Goal: Information Seeking & Learning: Learn about a topic

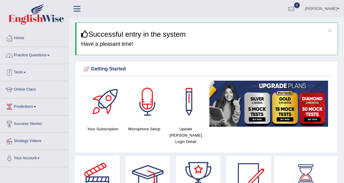
click at [32, 55] on link "Practice Questions" at bounding box center [34, 54] width 69 height 15
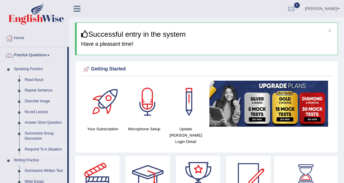
click at [47, 147] on link "Respond To A Situation" at bounding box center [44, 149] width 45 height 11
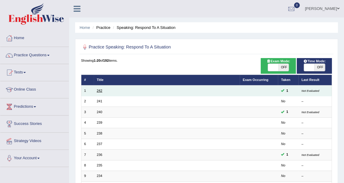
click at [99, 90] on link "242" at bounding box center [99, 91] width 5 height 4
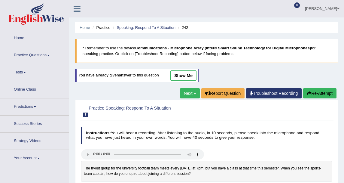
click at [180, 71] on link "show me" at bounding box center [183, 75] width 26 height 10
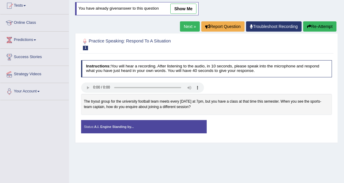
scroll to position [33, 0]
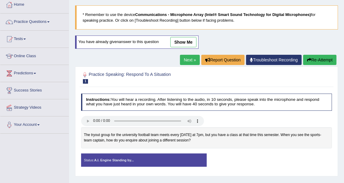
click at [174, 40] on link "show me" at bounding box center [183, 42] width 26 height 10
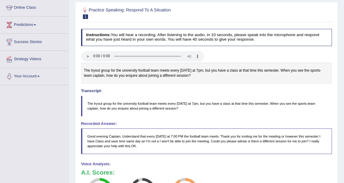
scroll to position [167, 0]
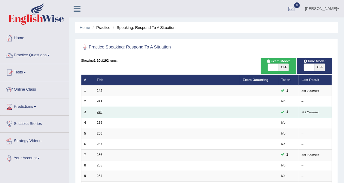
click at [100, 111] on link "240" at bounding box center [99, 112] width 5 height 4
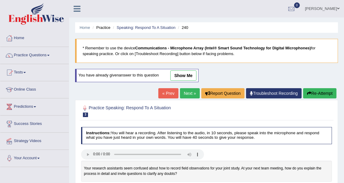
click at [184, 72] on link "show me" at bounding box center [183, 75] width 26 height 10
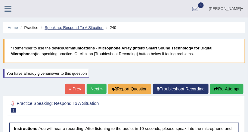
click at [75, 26] on link "Speaking: Respond To A Situation" at bounding box center [73, 27] width 59 height 5
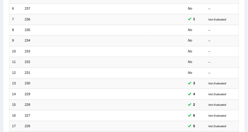
scroll to position [144, 0]
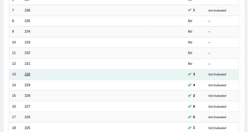
click at [29, 73] on link "230" at bounding box center [27, 74] width 5 height 4
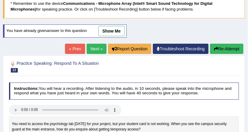
scroll to position [48, 0]
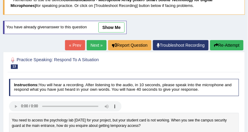
click at [109, 28] on link "show me" at bounding box center [111, 27] width 26 height 10
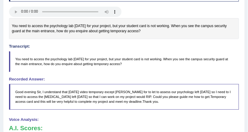
scroll to position [216, 0]
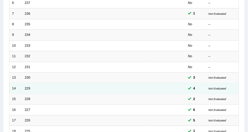
click at [27, 83] on td "229" at bounding box center [84, 88] width 125 height 11
click at [28, 86] on link "229" at bounding box center [27, 88] width 5 height 4
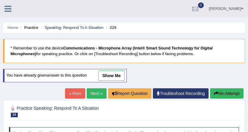
click at [117, 73] on link "show me" at bounding box center [111, 75] width 26 height 10
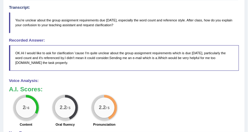
scroll to position [192, 0]
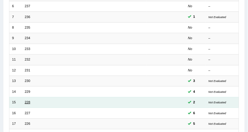
click at [28, 100] on link "228" at bounding box center [27, 102] width 5 height 4
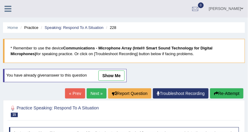
click at [106, 76] on link "show me" at bounding box center [111, 75] width 26 height 10
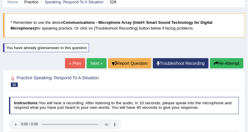
scroll to position [24, 0]
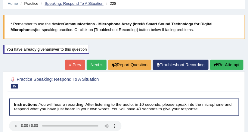
click at [75, 5] on link "Speaking: Respond To A Situation" at bounding box center [73, 3] width 59 height 5
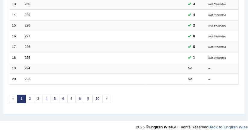
scroll to position [142, 0]
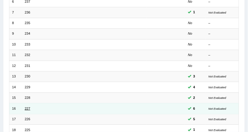
click at [28, 107] on link "227" at bounding box center [27, 108] width 5 height 4
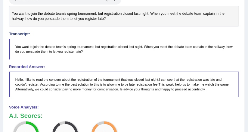
scroll to position [192, 0]
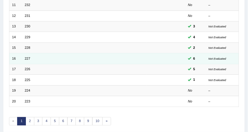
scroll to position [166, 0]
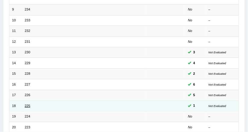
click at [29, 104] on link "225" at bounding box center [27, 106] width 5 height 4
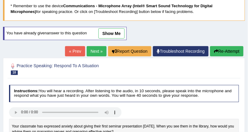
scroll to position [24, 0]
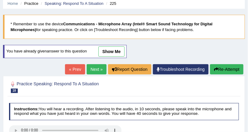
click at [113, 49] on link "show me" at bounding box center [111, 51] width 26 height 10
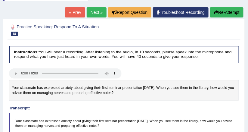
scroll to position [48, 0]
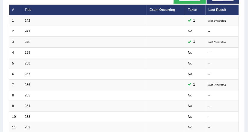
scroll to position [46, 0]
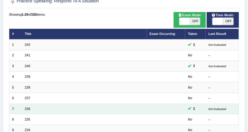
click at [23, 109] on td "236" at bounding box center [84, 108] width 125 height 11
click at [28, 107] on link "236" at bounding box center [27, 109] width 5 height 4
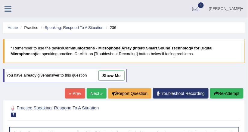
click at [110, 78] on link "show me" at bounding box center [111, 75] width 26 height 10
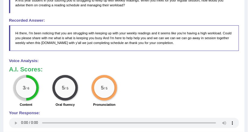
scroll to position [216, 0]
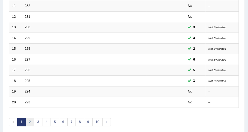
click at [30, 118] on link "2" at bounding box center [30, 122] width 9 height 8
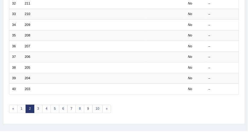
scroll to position [214, 0]
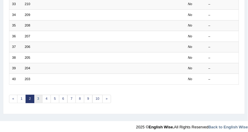
click at [39, 95] on link "3" at bounding box center [38, 99] width 9 height 8
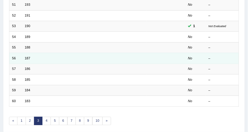
scroll to position [144, 0]
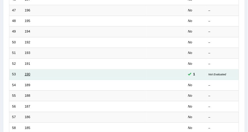
click at [28, 72] on link "190" at bounding box center [27, 74] width 5 height 4
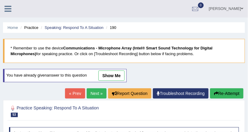
click at [108, 75] on link "show me" at bounding box center [111, 75] width 26 height 10
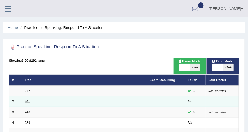
click at [26, 100] on link "241" at bounding box center [27, 101] width 5 height 4
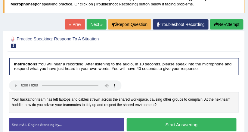
scroll to position [72, 0]
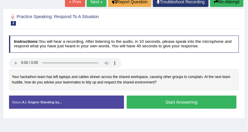
click at [163, 101] on button "Start Answering" at bounding box center [182, 101] width 110 height 13
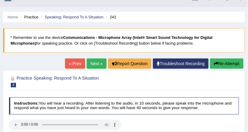
scroll to position [0, 0]
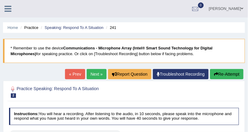
click at [228, 72] on button "Re-Attempt" at bounding box center [226, 74] width 33 height 10
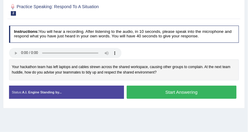
scroll to position [96, 0]
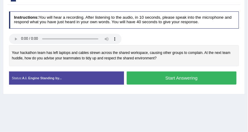
click at [178, 79] on button "Start Answering" at bounding box center [182, 77] width 110 height 13
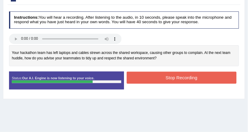
click at [161, 79] on button "Stop Recording" at bounding box center [182, 78] width 110 height 12
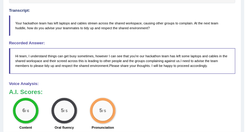
scroll to position [168, 0]
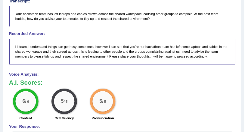
click at [135, 81] on h3 "A.I. Scores:" at bounding box center [122, 82] width 226 height 7
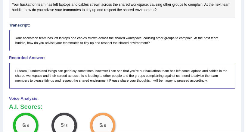
click at [139, 36] on blockquote "Your hackathon team has left laptops and cables strewn across the shared worksp…" at bounding box center [122, 40] width 226 height 20
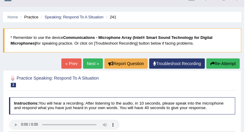
scroll to position [0, 0]
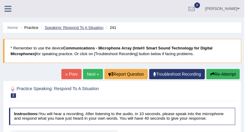
click at [66, 29] on link "Speaking: Respond To A Situation" at bounding box center [73, 27] width 59 height 5
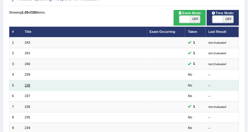
click at [28, 83] on link "238" at bounding box center [27, 85] width 5 height 4
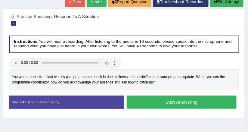
scroll to position [96, 0]
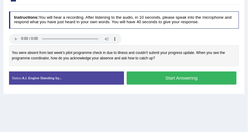
click at [140, 33] on div "Instructions: You will hear a recording. After listening to the audio, in 10 se…" at bounding box center [124, 50] width 232 height 82
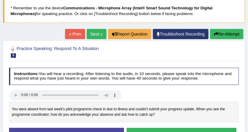
scroll to position [0, 0]
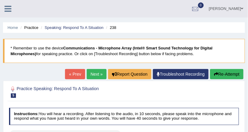
click at [69, 25] on li "Speaking: Respond To A Situation" at bounding box center [71, 28] width 64 height 6
click at [69, 27] on link "Speaking: Respond To A Situation" at bounding box center [73, 27] width 59 height 5
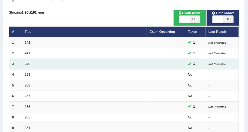
scroll to position [48, 0]
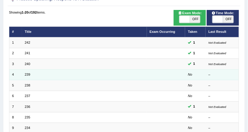
click at [24, 72] on td "239" at bounding box center [84, 74] width 125 height 11
click at [26, 72] on link "239" at bounding box center [27, 74] width 5 height 4
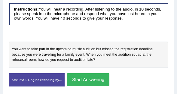
scroll to position [124, 0]
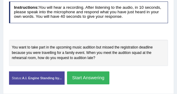
click at [82, 79] on button "Start Answering" at bounding box center [88, 77] width 42 height 13
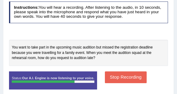
click at [105, 75] on button "Stop Recording" at bounding box center [126, 77] width 42 height 12
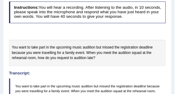
scroll to position [72, 0]
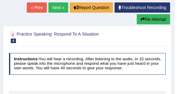
click at [158, 19] on button "Re-Attempt" at bounding box center [153, 19] width 33 height 10
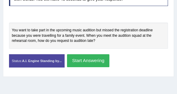
scroll to position [143, 0]
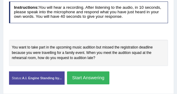
click at [94, 78] on button "Start Answering" at bounding box center [88, 77] width 42 height 13
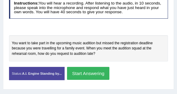
scroll to position [139, 0]
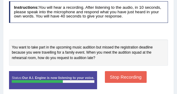
click at [111, 74] on button "Stop Recording" at bounding box center [126, 77] width 42 height 12
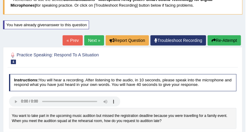
scroll to position [0, 0]
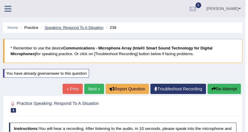
click at [86, 29] on link "Speaking: Respond To A Situation" at bounding box center [73, 27] width 59 height 5
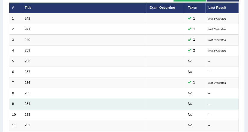
click at [30, 100] on td "234" at bounding box center [84, 104] width 125 height 11
click at [29, 102] on link "234" at bounding box center [27, 104] width 5 height 4
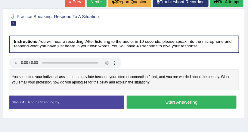
click at [150, 100] on button "Start Answering" at bounding box center [182, 101] width 110 height 13
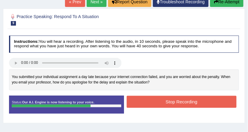
click at [178, 100] on button "Stop Recording" at bounding box center [182, 102] width 110 height 12
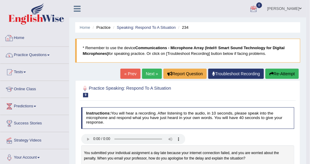
click at [44, 51] on link "Practice Questions" at bounding box center [34, 54] width 69 height 15
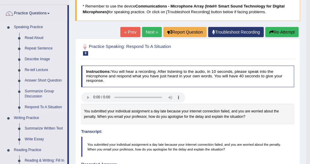
scroll to position [30, 0]
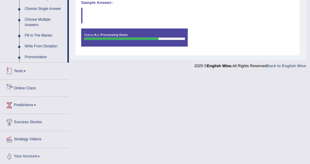
click at [19, 69] on link "Tests" at bounding box center [34, 70] width 69 height 15
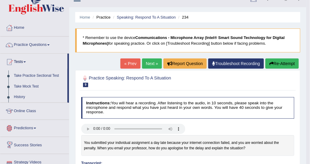
scroll to position [0, 0]
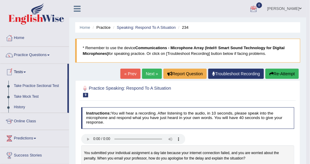
click at [30, 54] on link "Practice Questions" at bounding box center [34, 54] width 69 height 15
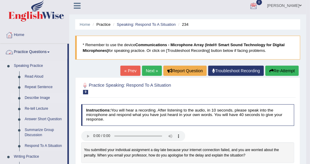
scroll to position [120, 0]
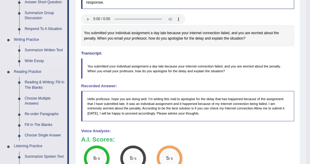
click at [42, 49] on link "Summarize Written Text" at bounding box center [44, 50] width 45 height 11
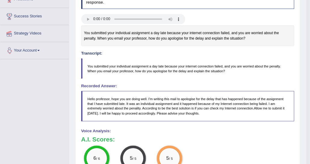
scroll to position [138, 0]
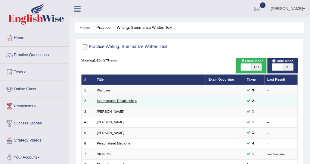
click at [117, 102] on link "Interpersonal Relationships" at bounding box center [117, 101] width 40 height 4
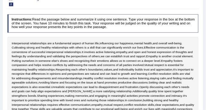
scroll to position [60, 0]
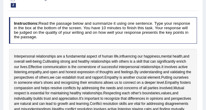
drag, startPoint x: 291, startPoint y: 0, endPoint x: 105, endPoint y: 30, distance: 187.9
click at [105, 30] on h4 "Instructions: Read the passage below and summarize it using one sentence. Type …" at bounding box center [103, 30] width 189 height 26
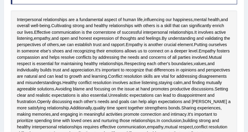
scroll to position [100, 0]
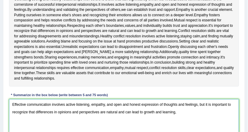
scroll to position [124, 0]
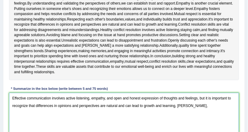
click at [177, 105] on textarea "Effective communication involves active listening, empathy, and open and honest…" at bounding box center [124, 118] width 230 height 50
click at [202, 106] on textarea "Effective communication involves active listening, empathy, and open and honest…" at bounding box center [124, 118] width 230 height 50
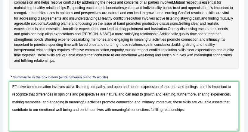
scroll to position [160, 0]
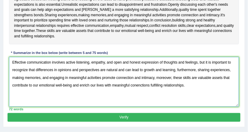
type textarea "Effective communication involves active listening, empathy, and open and honest…"
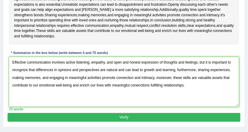
click at [160, 116] on button "Verify" at bounding box center [124, 117] width 232 height 9
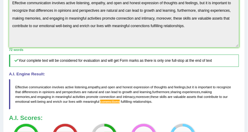
scroll to position [232, 0]
